Goal: Find specific page/section: Find specific page/section

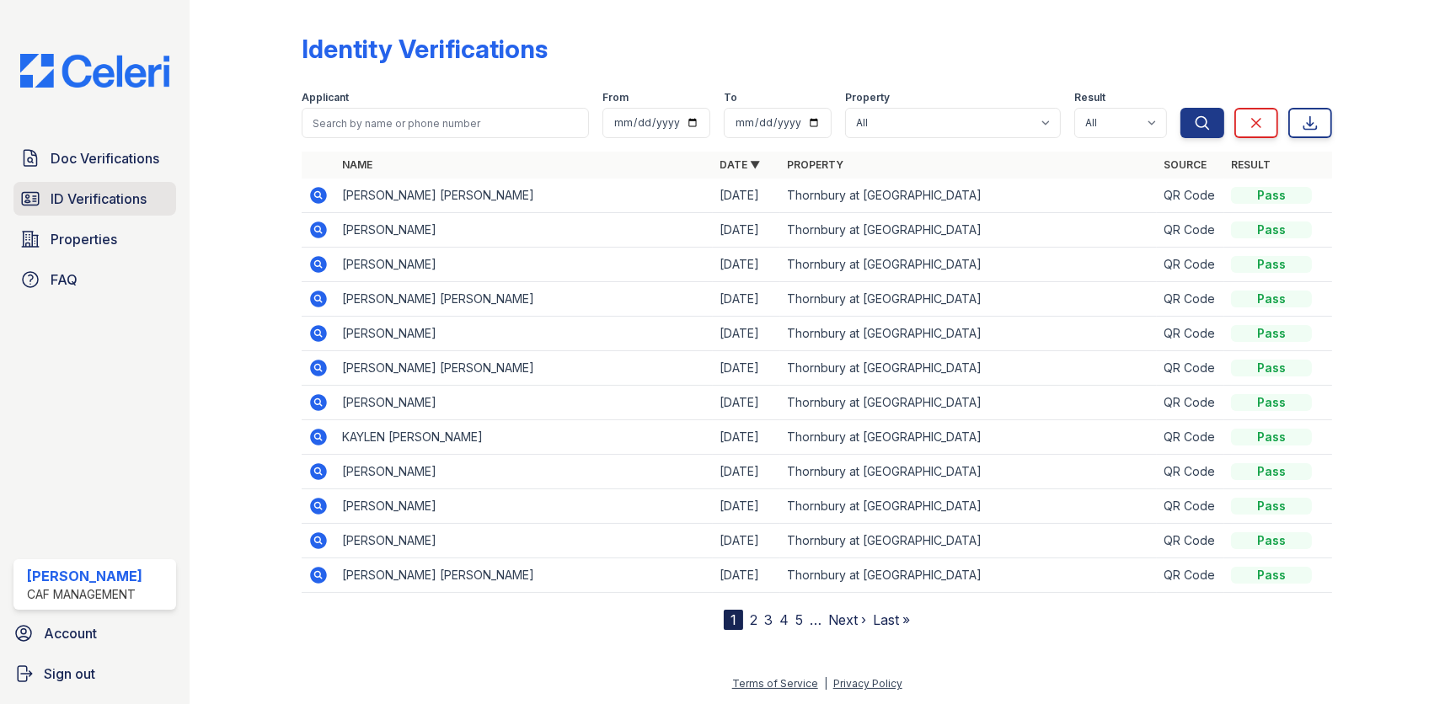
click at [119, 200] on span "ID Verifications" at bounding box center [99, 199] width 96 height 20
click at [121, 201] on span "ID Verifications" at bounding box center [99, 199] width 96 height 20
click at [111, 196] on span "ID Verifications" at bounding box center [99, 199] width 96 height 20
